Goal: Obtain resource: Obtain resource

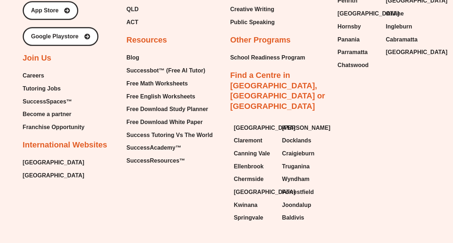
scroll to position [3032, 0]
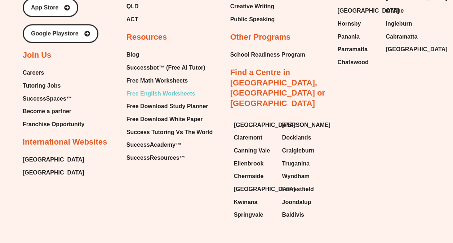
click at [180, 88] on span "Free English Worksheets" at bounding box center [160, 93] width 69 height 11
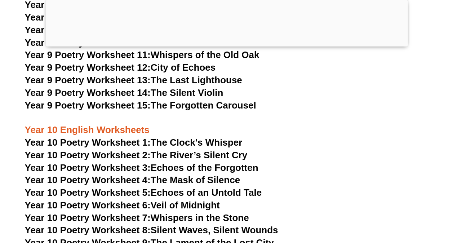
scroll to position [5108, 0]
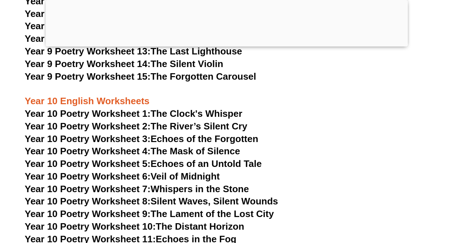
click at [188, 121] on link "Year 10 Poetry Worksheet 2: The River’s Silent Cry" at bounding box center [136, 126] width 223 height 11
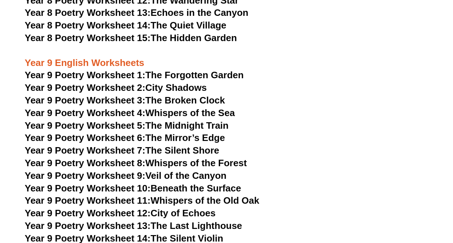
scroll to position [4818, 0]
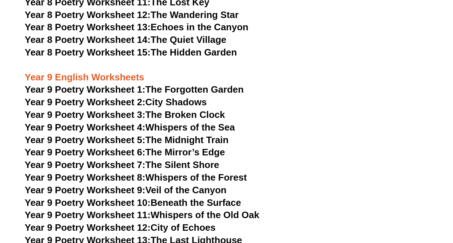
click at [174, 96] on link "Year 9 Poetry Worksheet 2: City Shadows" at bounding box center [116, 101] width 182 height 11
click at [199, 122] on link "Year 9 Poetry Worksheet 4: Whispers of the Sea" at bounding box center [130, 127] width 210 height 11
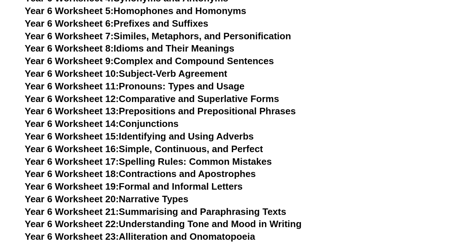
scroll to position [3828, 0]
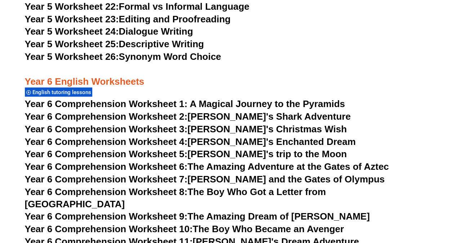
click at [237, 104] on span "Year 6 Comprehension Worksheet 1: A Magical Journey to the Pyramids" at bounding box center [185, 103] width 320 height 11
click at [201, 129] on link "Year 6 Comprehension Worksheet 3: [PERSON_NAME]'s Christmas Wish" at bounding box center [186, 128] width 322 height 11
click at [151, 45] on link "Year 5 Worksheet 25: Descriptive Writing" at bounding box center [114, 44] width 179 height 11
click at [226, 113] on link "Year 6 Comprehension Worksheet 2: [PERSON_NAME]'s Shark Adventure" at bounding box center [187, 116] width 325 height 11
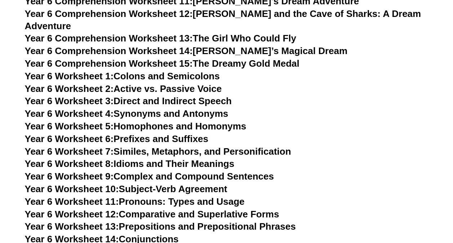
scroll to position [4097, 0]
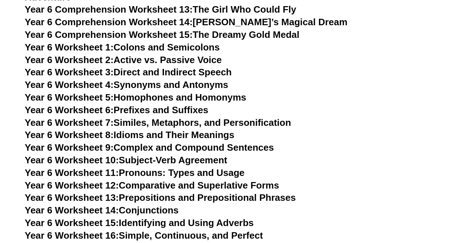
click at [183, 54] on link "Year 6 Worksheet 2: Active vs. Passive Voice" at bounding box center [123, 59] width 197 height 11
click at [168, 129] on link "Year 6 Worksheet 8: Idioms and Their Meanings" at bounding box center [129, 134] width 209 height 11
